Goal: Task Accomplishment & Management: Use online tool/utility

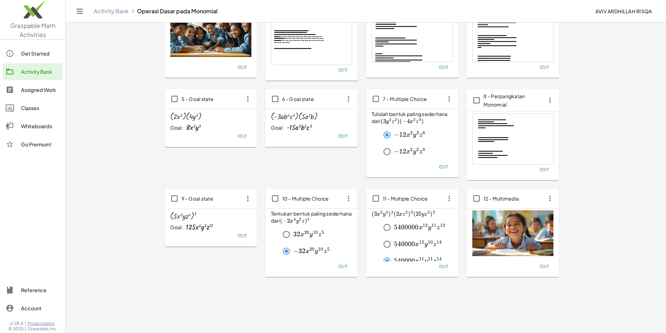
scroll to position [82, 0]
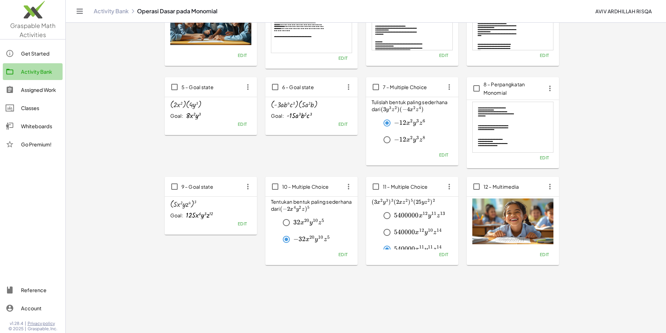
click at [39, 73] on div "Activity Bank" at bounding box center [40, 71] width 39 height 8
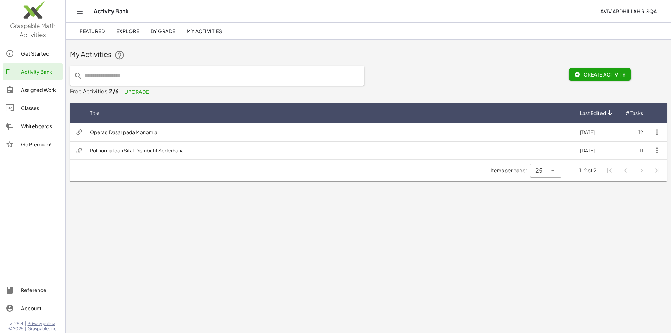
click at [115, 152] on td "Polinomial dan Sifat Distributif Sederhana" at bounding box center [329, 150] width 490 height 18
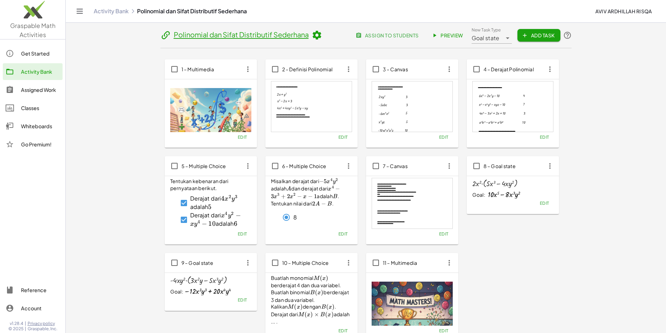
click at [463, 35] on span "Preview" at bounding box center [448, 35] width 30 height 6
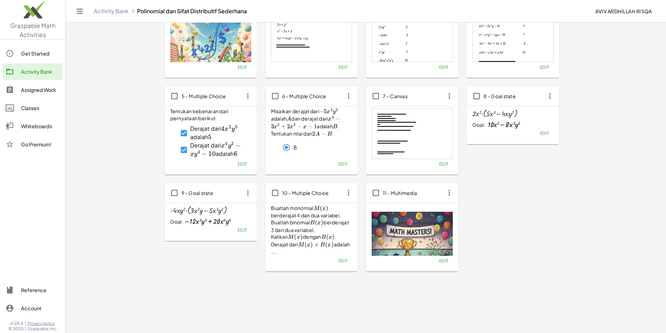
scroll to position [76, 0]
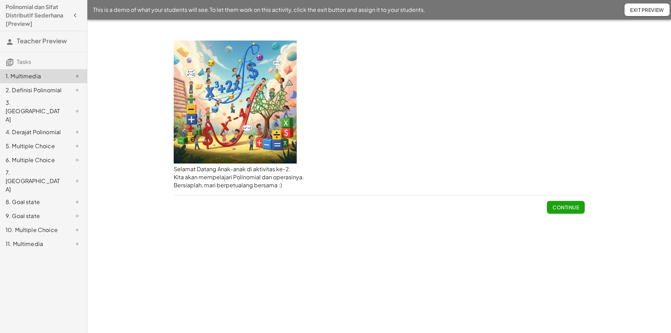
click at [556, 208] on span "Continue" at bounding box center [565, 207] width 27 height 6
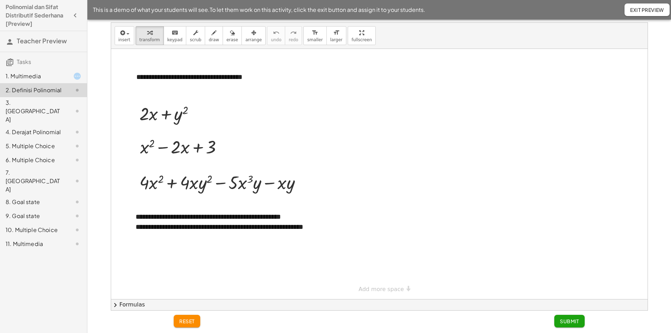
click at [568, 322] on span "Submit" at bounding box center [569, 321] width 19 height 6
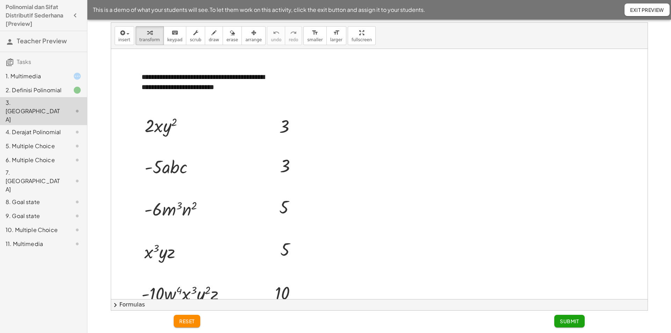
scroll to position [62, 0]
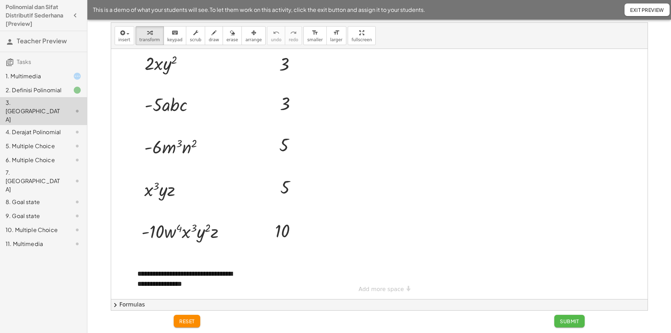
click at [566, 321] on span "Submit" at bounding box center [569, 321] width 19 height 6
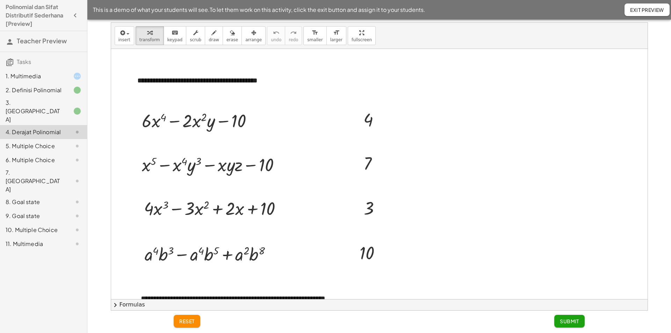
scroll to position [15, 0]
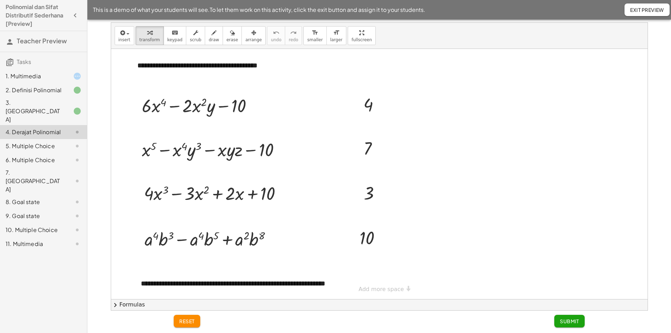
click at [560, 321] on span "Submit" at bounding box center [569, 321] width 19 height 6
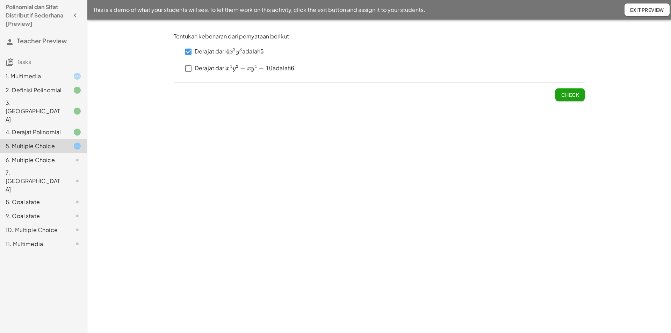
click at [559, 95] on button "Check" at bounding box center [569, 94] width 29 height 13
click at [570, 94] on span "Check" at bounding box center [570, 95] width 18 height 6
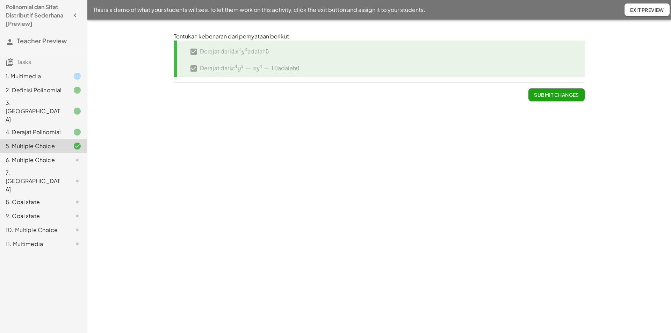
click at [541, 98] on button "Submit Changes" at bounding box center [556, 94] width 56 height 13
click at [542, 94] on span "Submit Changes" at bounding box center [556, 95] width 45 height 6
click at [35, 156] on div "6. Multiple Choice" at bounding box center [34, 160] width 56 height 8
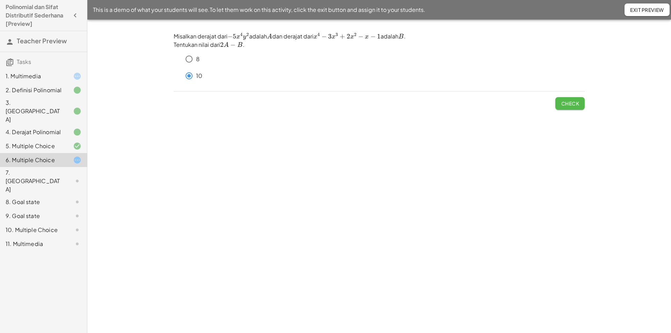
click at [571, 105] on span "Check" at bounding box center [570, 103] width 18 height 6
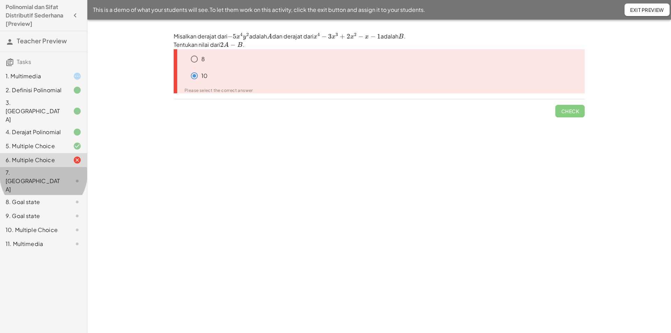
click at [29, 168] on div "7. [GEOGRAPHIC_DATA]" at bounding box center [34, 180] width 56 height 25
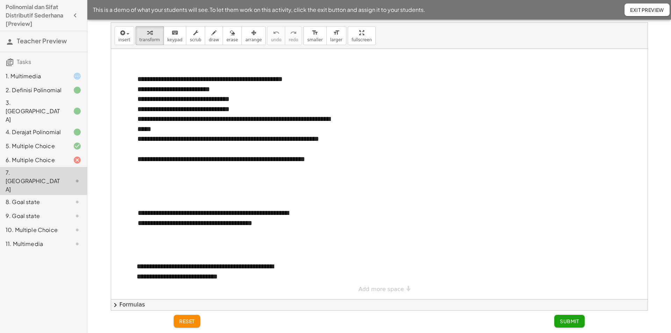
click at [578, 323] on span "Submit" at bounding box center [569, 321] width 19 height 6
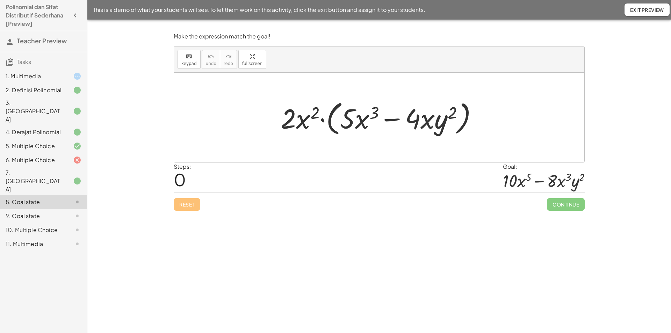
click at [320, 120] on div at bounding box center [381, 117] width 209 height 40
click at [323, 120] on div at bounding box center [381, 117] width 209 height 40
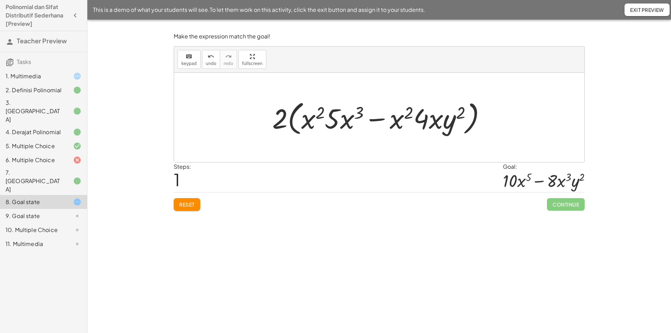
click at [298, 132] on div at bounding box center [382, 117] width 226 height 40
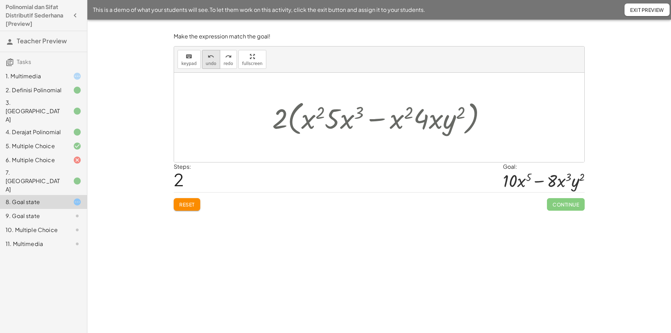
click at [207, 65] on span "undo" at bounding box center [211, 63] width 10 height 5
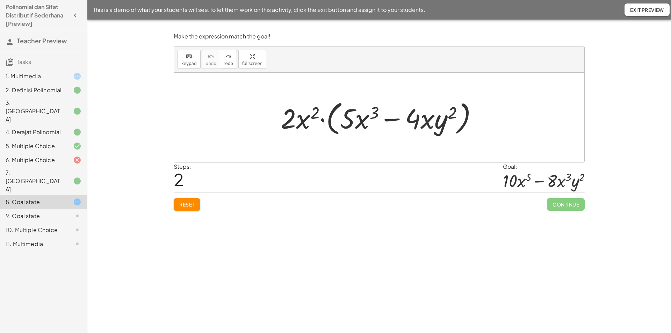
click at [322, 120] on div at bounding box center [381, 117] width 209 height 40
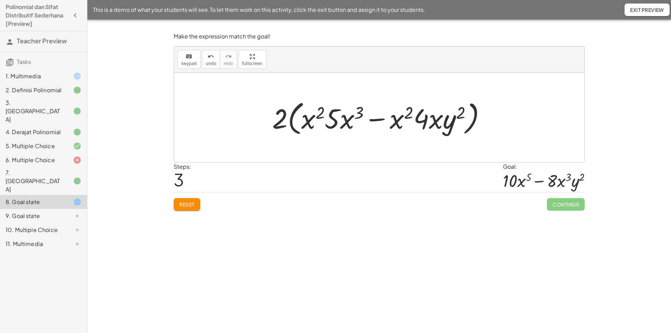
click at [292, 119] on div at bounding box center [382, 117] width 226 height 40
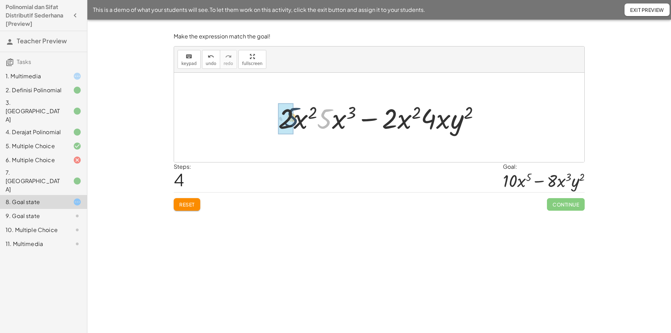
drag, startPoint x: 324, startPoint y: 123, endPoint x: 287, endPoint y: 122, distance: 37.8
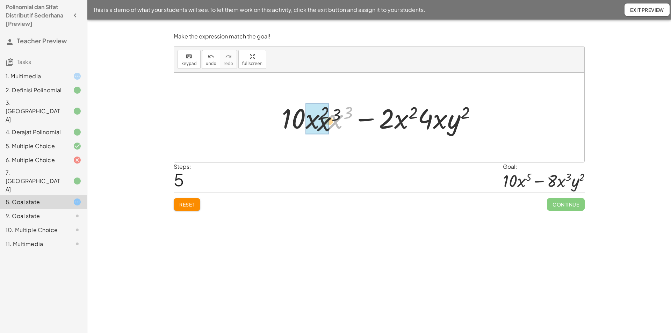
drag, startPoint x: 336, startPoint y: 123, endPoint x: 316, endPoint y: 127, distance: 20.3
drag, startPoint x: 436, startPoint y: 123, endPoint x: 399, endPoint y: 126, distance: 37.2
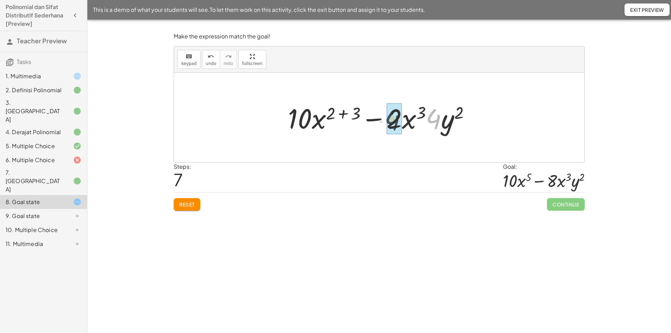
drag, startPoint x: 436, startPoint y: 125, endPoint x: 394, endPoint y: 126, distance: 41.9
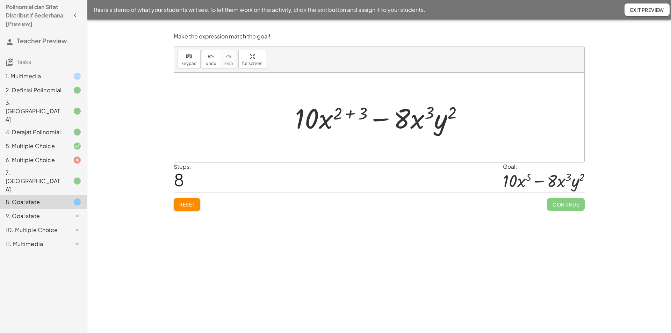
click at [351, 113] on div at bounding box center [381, 118] width 181 height 36
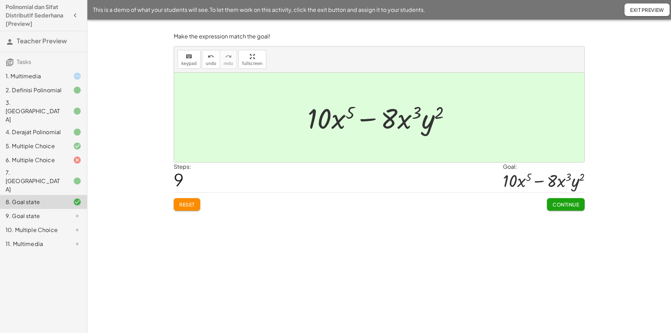
click at [33, 212] on div "9. Goal state" at bounding box center [34, 216] width 56 height 8
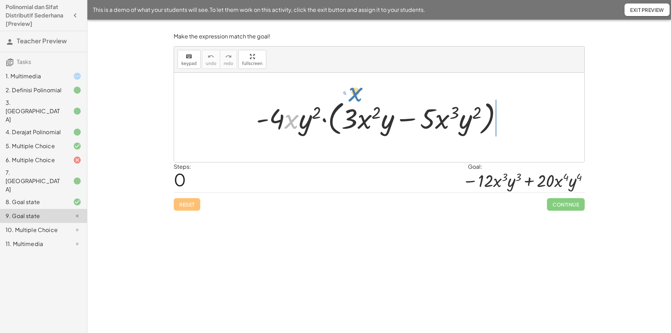
drag, startPoint x: 292, startPoint y: 121, endPoint x: 356, endPoint y: 93, distance: 69.5
click at [325, 121] on div at bounding box center [382, 117] width 258 height 40
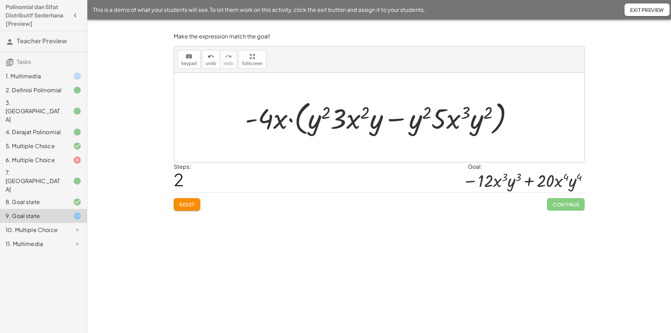
click at [291, 119] on div at bounding box center [381, 117] width 281 height 40
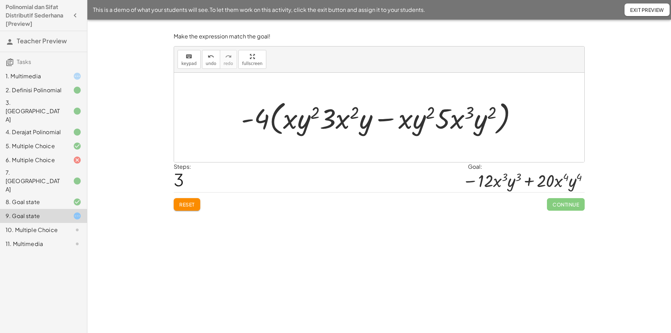
click at [274, 121] on div at bounding box center [382, 117] width 288 height 40
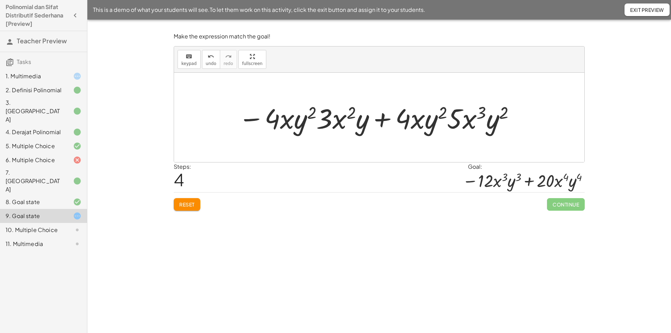
click at [28, 223] on div "10. Multiple Choice" at bounding box center [43, 230] width 87 height 14
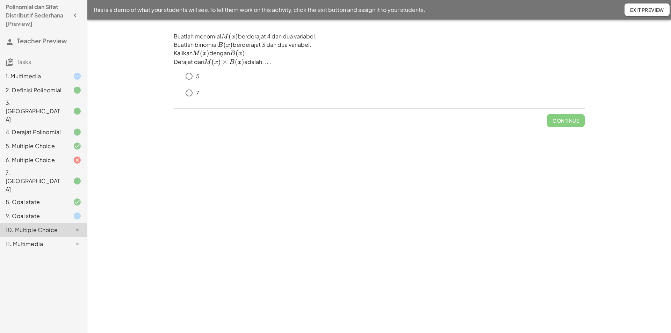
click at [34, 240] on div "11. Multimedia" at bounding box center [34, 244] width 56 height 8
